Goal: Information Seeking & Learning: Learn about a topic

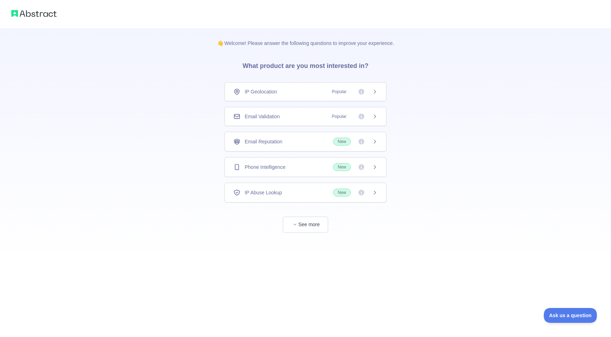
click at [285, 165] on span "Phone Intelligence" at bounding box center [265, 166] width 41 height 7
click at [283, 88] on div "IP Geolocation Popular" at bounding box center [306, 91] width 162 height 19
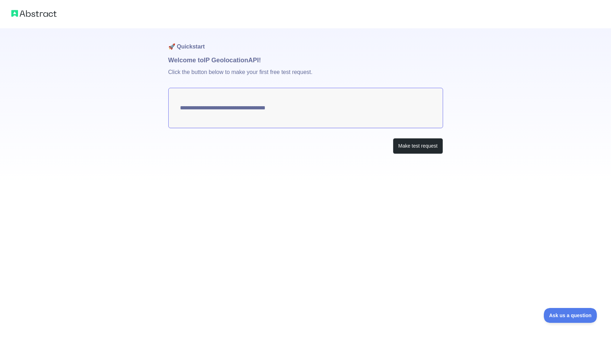
type textarea "**********"
click at [414, 145] on button "Make test request" at bounding box center [418, 146] width 50 height 16
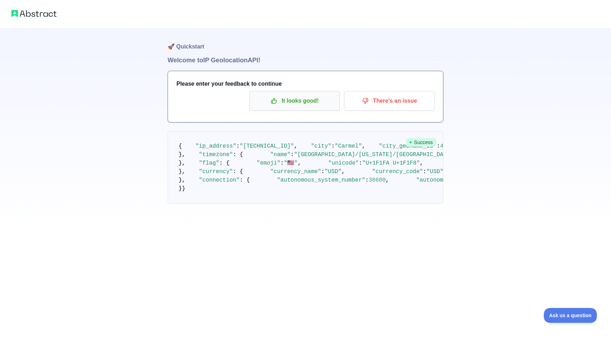
click at [292, 99] on p "It looks good!" at bounding box center [295, 101] width 80 height 12
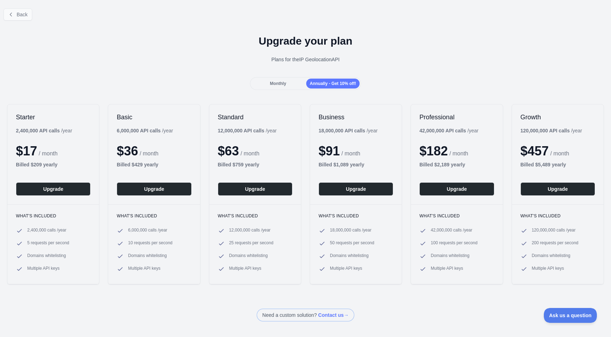
click at [23, 13] on span "Back" at bounding box center [22, 15] width 11 height 6
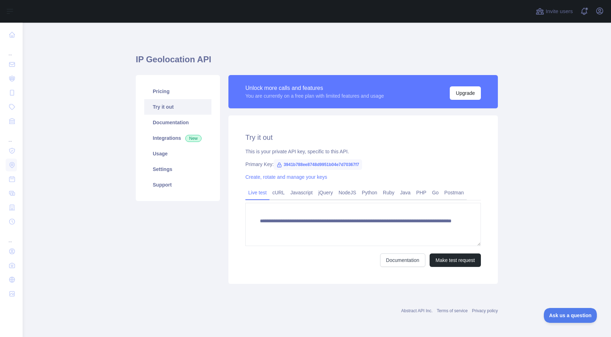
click at [300, 164] on span "3941b788ee8748d9951b04e7d70367f7" at bounding box center [318, 164] width 88 height 11
copy span "3941b788ee8748d9951b04e7d70367f7"
